Goal: Check status: Check status

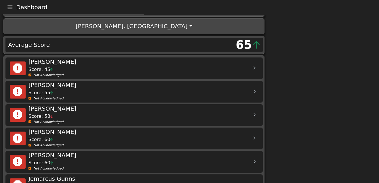
scroll to position [17, 0]
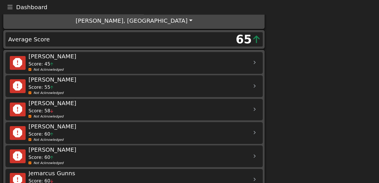
click at [256, 63] on icon at bounding box center [254, 63] width 2 height 4
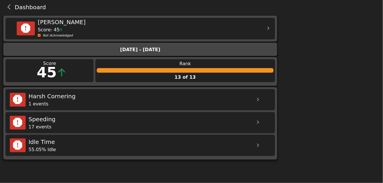
click at [255, 99] on div at bounding box center [258, 100] width 14 height 14
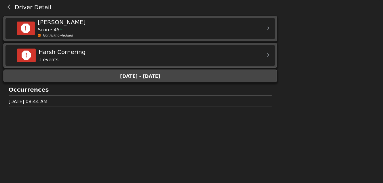
click at [10, 7] on icon "back navigation" at bounding box center [9, 7] width 4 height 6
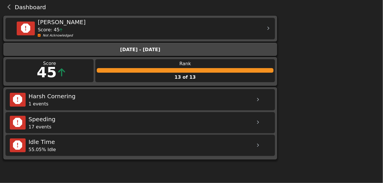
click at [10, 7] on icon "back navigation" at bounding box center [9, 7] width 4 height 6
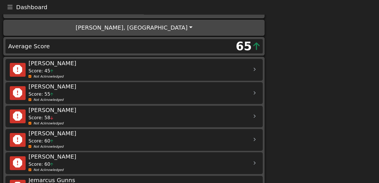
scroll to position [17, 0]
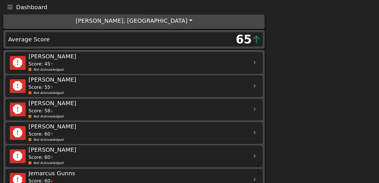
click at [10, 7] on icon "Toggle navigation" at bounding box center [9, 7] width 5 height 6
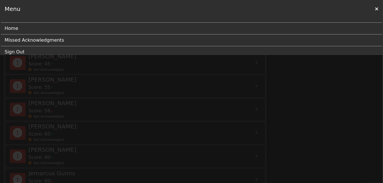
click at [377, 10] on icon at bounding box center [376, 9] width 3 height 5
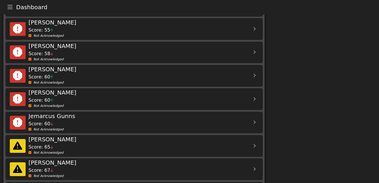
scroll to position [0, 0]
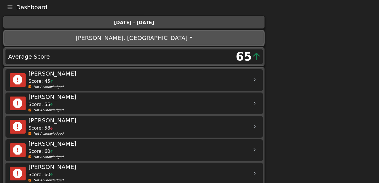
click at [156, 36] on button "[PERSON_NAME], [GEOGRAPHIC_DATA]" at bounding box center [133, 38] width 259 height 14
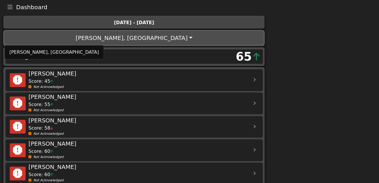
click at [156, 36] on button "[PERSON_NAME], [GEOGRAPHIC_DATA]" at bounding box center [133, 38] width 259 height 14
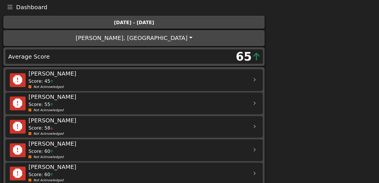
click at [10, 7] on icon "Toggle navigation" at bounding box center [9, 7] width 5 height 6
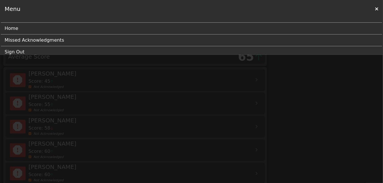
click at [17, 29] on link "Home" at bounding box center [189, 29] width 369 height 12
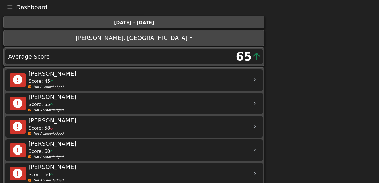
click at [10, 4] on icon "Toggle navigation" at bounding box center [9, 7] width 5 height 6
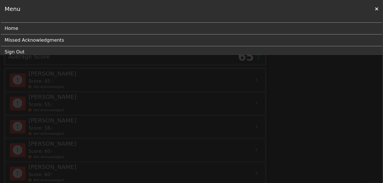
click at [13, 28] on link "Home" at bounding box center [189, 29] width 369 height 12
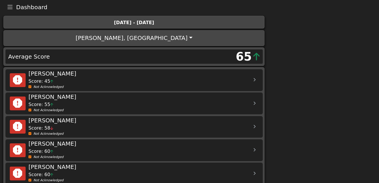
click at [10, 9] on icon "Toggle navigation" at bounding box center [9, 7] width 5 height 6
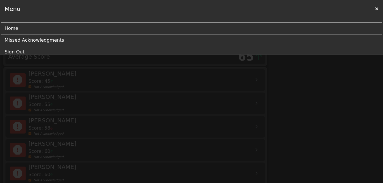
click at [238, 111] on div at bounding box center [191, 91] width 383 height 183
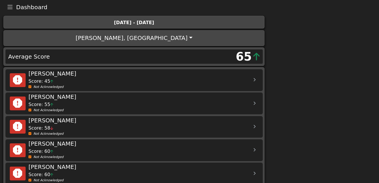
click at [12, 8] on icon "Toggle navigation" at bounding box center [9, 7] width 5 height 6
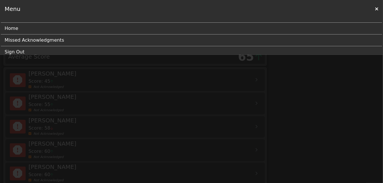
click at [13, 27] on link "Home" at bounding box center [189, 29] width 369 height 12
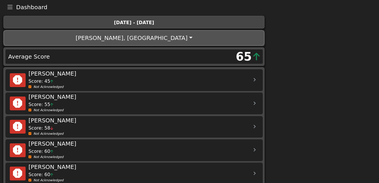
click at [154, 38] on button "[PERSON_NAME], [GEOGRAPHIC_DATA]" at bounding box center [133, 38] width 259 height 14
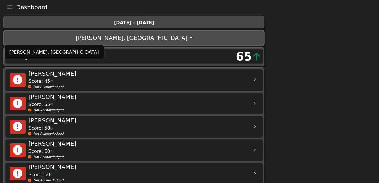
click at [154, 38] on button "[PERSON_NAME], [GEOGRAPHIC_DATA]" at bounding box center [133, 38] width 259 height 14
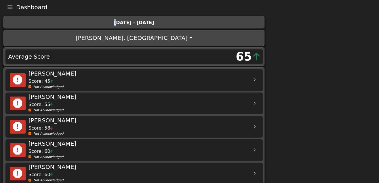
drag, startPoint x: 35, startPoint y: 23, endPoint x: 117, endPoint y: 29, distance: 82.0
click at [117, 29] on div "[DATE] - [DATE]" at bounding box center [134, 23] width 268 height 14
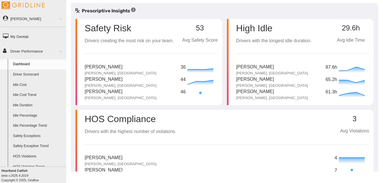
click at [34, 74] on link "Driver Scorecard" at bounding box center [38, 75] width 56 height 10
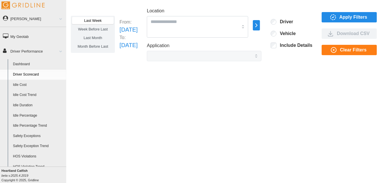
click at [103, 39] on label "Last Month" at bounding box center [93, 37] width 42 height 7
click at [340, 14] on span "Apply Filters" at bounding box center [354, 17] width 28 height 10
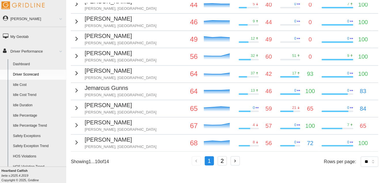
scroll to position [111, 0]
